Goal: Transaction & Acquisition: Purchase product/service

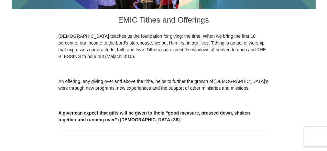
scroll to position [234, 0]
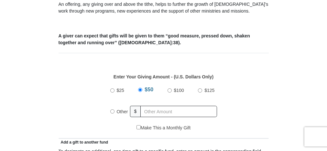
click at [169, 90] on input "$100" at bounding box center [170, 91] width 4 height 4
radio input "true"
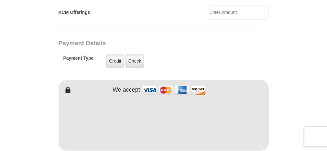
scroll to position [503, 0]
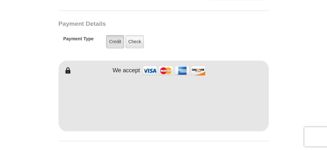
click at [116, 41] on label "Credit" at bounding box center [115, 41] width 18 height 13
click at [0, 0] on input "Credit" at bounding box center [0, 0] width 0 height 0
click at [116, 41] on label "Credit" at bounding box center [115, 41] width 18 height 13
click at [0, 0] on input "Credit" at bounding box center [0, 0] width 0 height 0
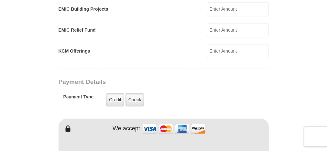
scroll to position [449, 0]
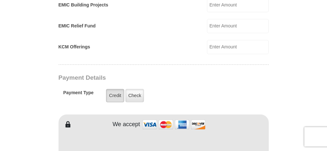
click at [118, 92] on label "Credit" at bounding box center [115, 95] width 18 height 13
click at [0, 0] on input "Credit" at bounding box center [0, 0] width 0 height 0
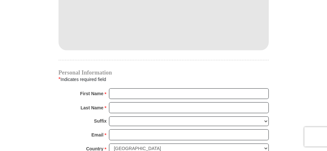
scroll to position [593, 0]
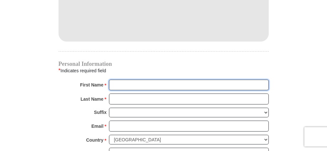
click at [113, 80] on input "First Name *" at bounding box center [189, 85] width 160 height 11
type input "[PERSON_NAME]"
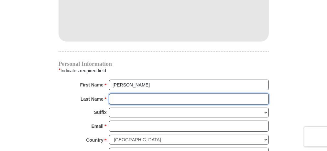
type input "Shepherd"
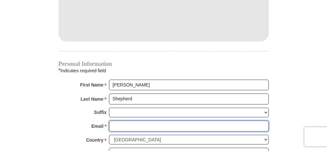
type input "[EMAIL_ADDRESS][DOMAIN_NAME]"
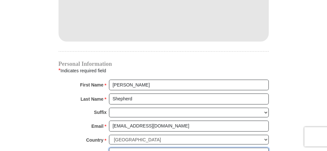
type input "[STREET_ADDRESS]"
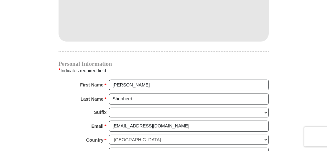
type input "[US_STATE][GEOGRAPHIC_DATA]"
select select "KS"
type input "66109"
type input "9133341384"
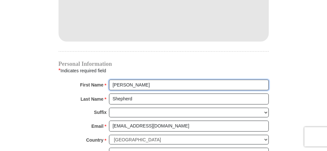
radio input "true"
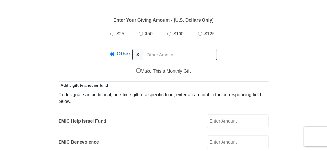
scroll to position [270, 0]
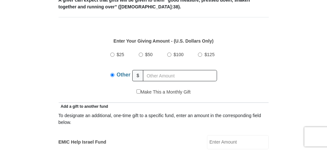
click at [170, 54] on input "$100" at bounding box center [169, 55] width 4 height 4
radio input "true"
click at [168, 54] on input "$100" at bounding box center [168, 54] width 4 height 4
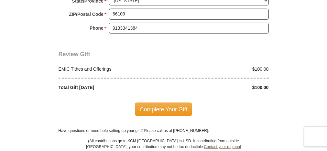
scroll to position [809, 0]
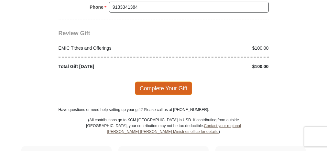
click at [170, 83] on span "Complete Your Gift" at bounding box center [163, 89] width 57 height 14
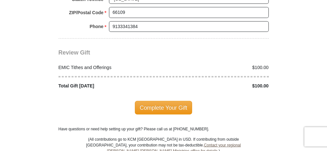
scroll to position [823, 0]
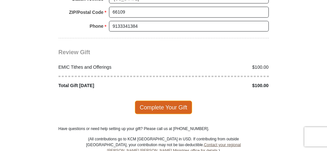
click at [162, 101] on span "Complete Your Gift" at bounding box center [163, 108] width 57 height 14
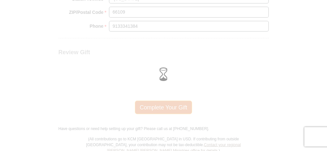
scroll to position [790, 0]
